Goal: Task Accomplishment & Management: Manage account settings

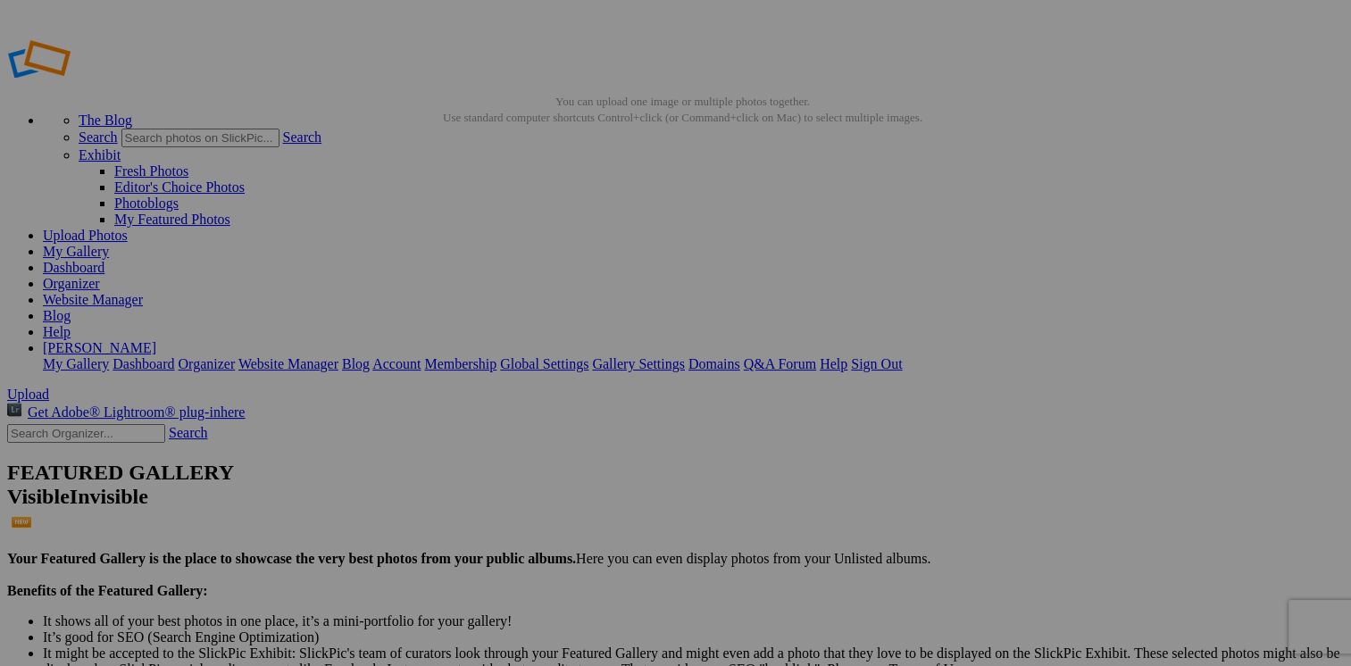
type input "Album-2025-10-08-1413"
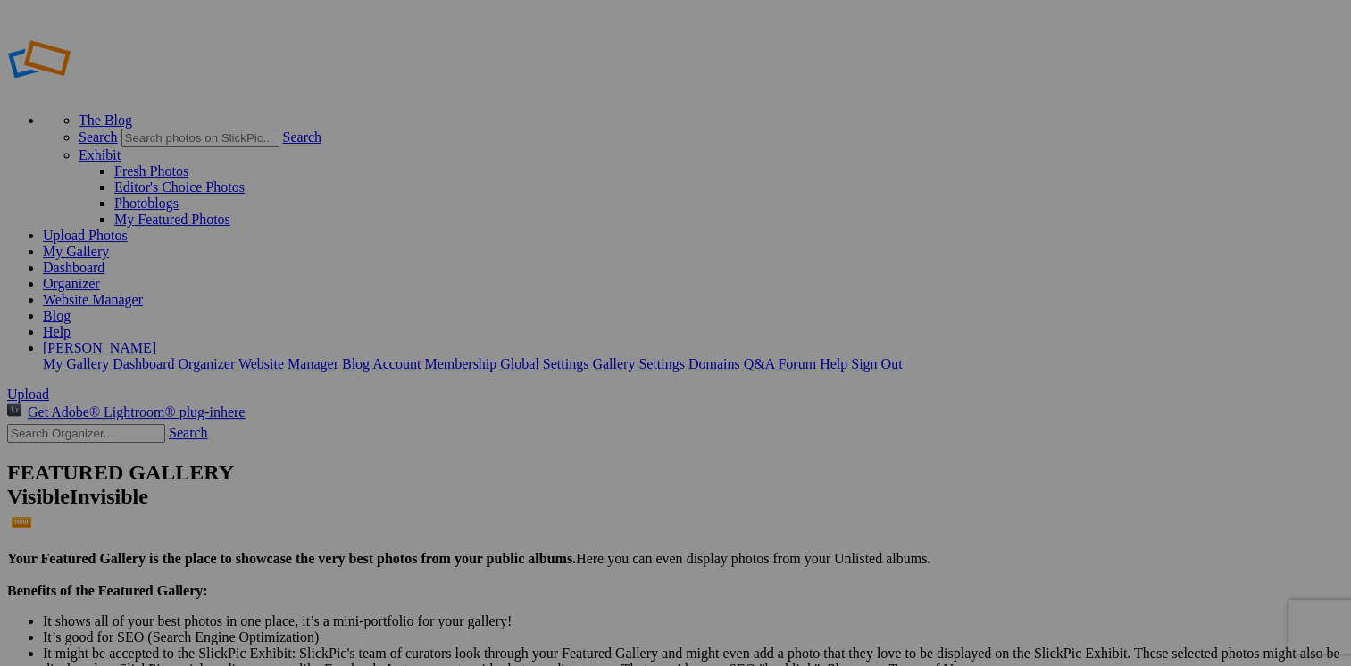
type input "Album-2025-10-08-1413"
click at [109, 244] on link "My Gallery" at bounding box center [76, 251] width 66 height 15
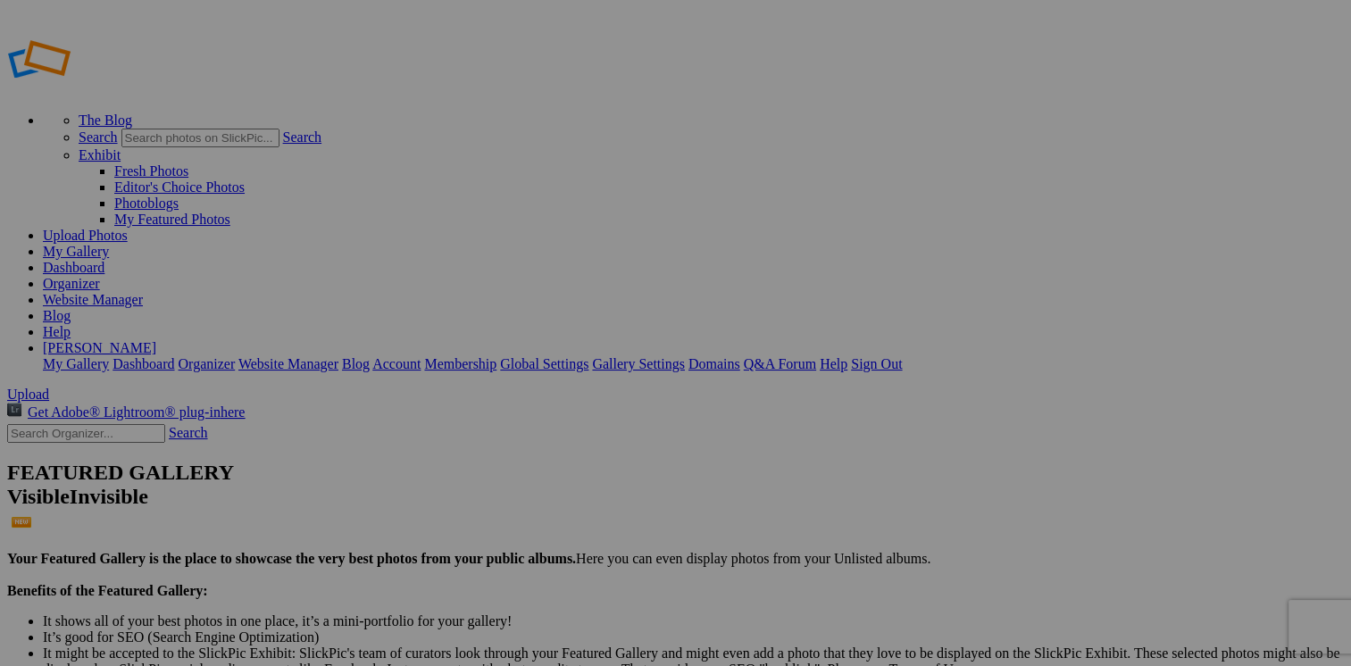
click at [109, 244] on link "My Gallery" at bounding box center [76, 251] width 66 height 15
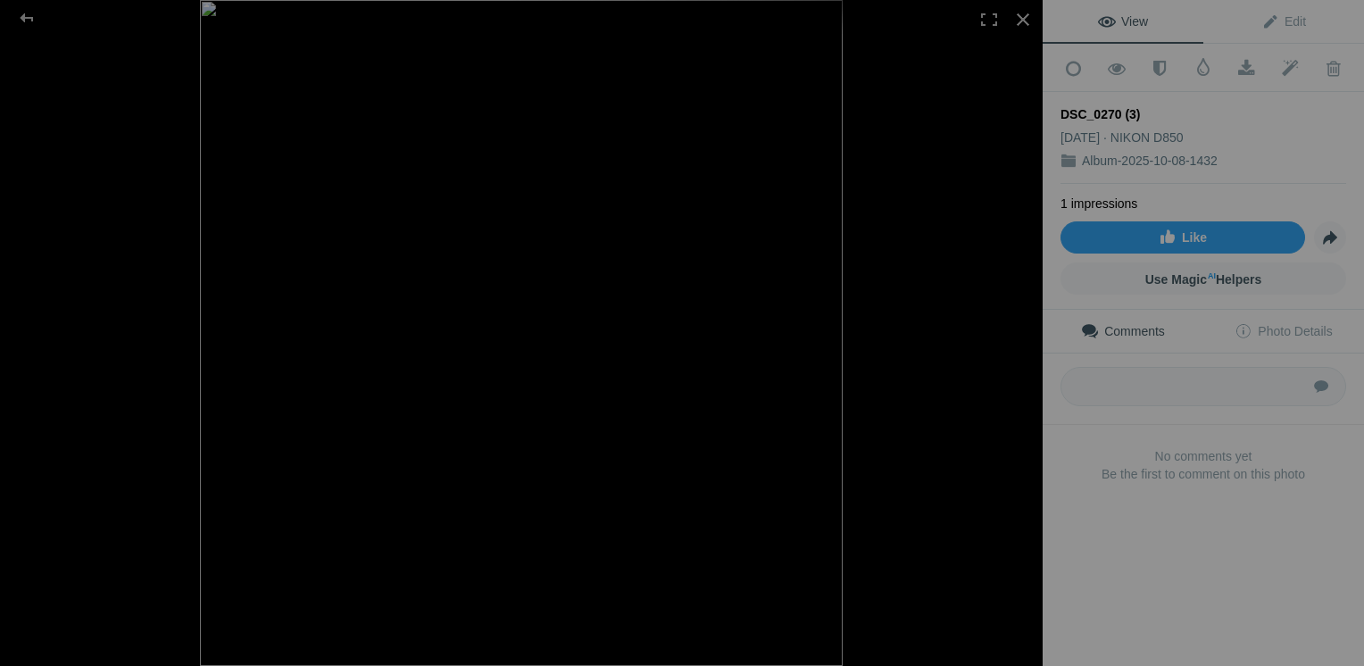
click at [968, 346] on div at bounding box center [721, 333] width 1043 height 666
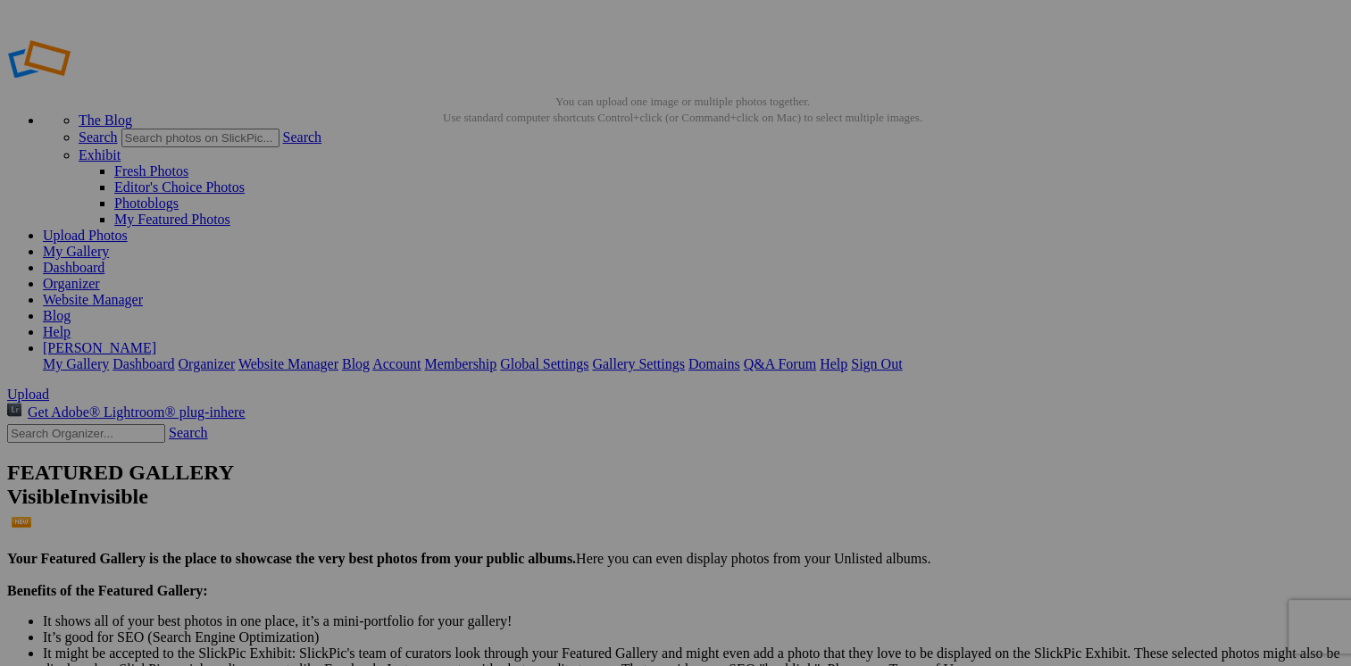
click at [156, 340] on link "[PERSON_NAME]" at bounding box center [99, 347] width 113 height 15
